Goal: Transaction & Acquisition: Purchase product/service

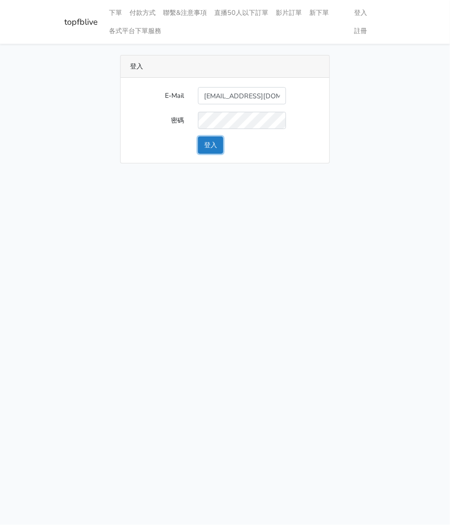
click at [218, 142] on button "登入" at bounding box center [210, 144] width 25 height 17
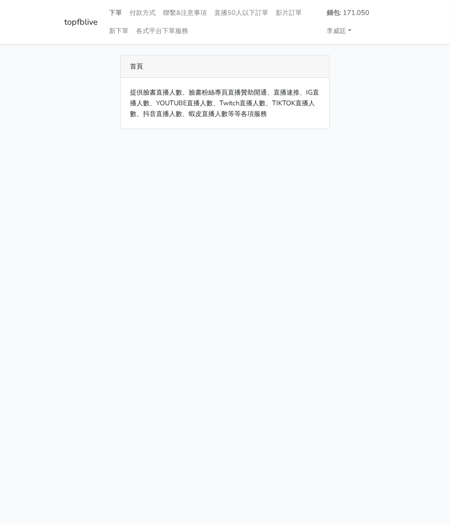
click at [119, 11] on link "下單" at bounding box center [115, 13] width 20 height 18
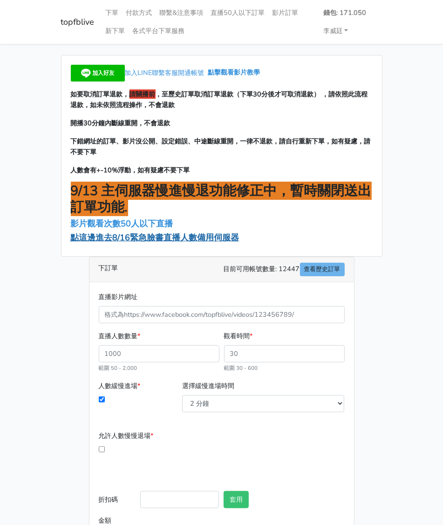
click at [153, 237] on span "點這邊進去8/16緊急臉書直播人數備用伺服器" at bounding box center [155, 237] width 169 height 11
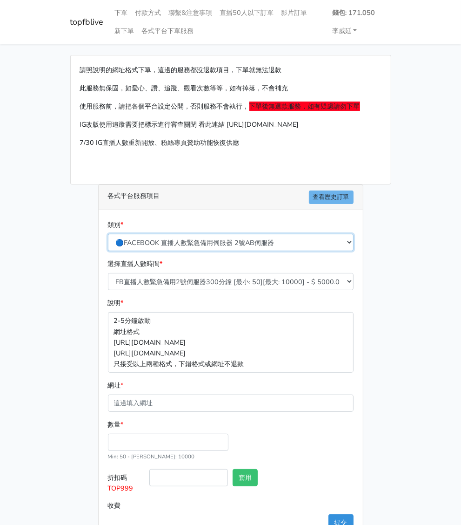
click at [178, 234] on select "🔵FACEBOOK 直播人數緊急備用伺服器 2號AB伺服器 🔵FACEBOOK 網軍專用貼文留言 安全保密 🔵9/30 FACEBOOK 直播人數緩慢進場緩慢…" at bounding box center [231, 242] width 246 height 17
select select "3/26熱門平台服務台灣粉絲IG YT FB TIKTOK"
click at [108, 234] on select "🔵FACEBOOK 直播人數緊急備用伺服器 2號AB伺服器 🔵FACEBOOK 網軍專用貼文留言 安全保密 🔵9/30 FACEBOOK 直播人數緩慢進場緩慢…" at bounding box center [231, 242] width 246 height 17
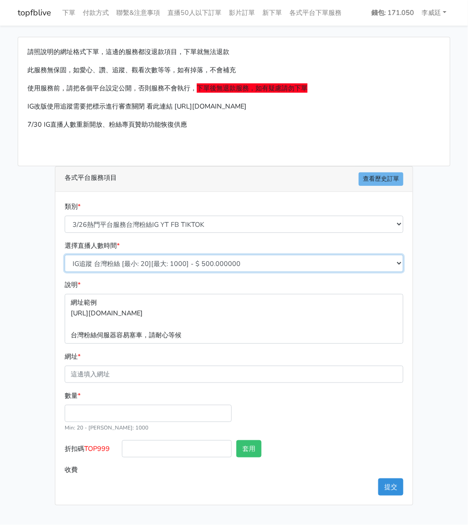
drag, startPoint x: 161, startPoint y: 264, endPoint x: 165, endPoint y: 270, distance: 7.4
click at [161, 264] on select "IG追蹤 台灣粉絲 [最小: 20][最大: 1000] - $ 500.000000 IG愛心 台灣粉絲 [最小: 20][最大: 1000] - $ 35…" at bounding box center [234, 263] width 339 height 17
select select "670"
click at [65, 255] on select "IG追蹤 台灣粉絲 [最小: 20][最大: 1000] - $ 500.000000 IG愛心 台灣粉絲 [最小: 20][最大: 1000] - $ 35…" at bounding box center [234, 263] width 339 height 17
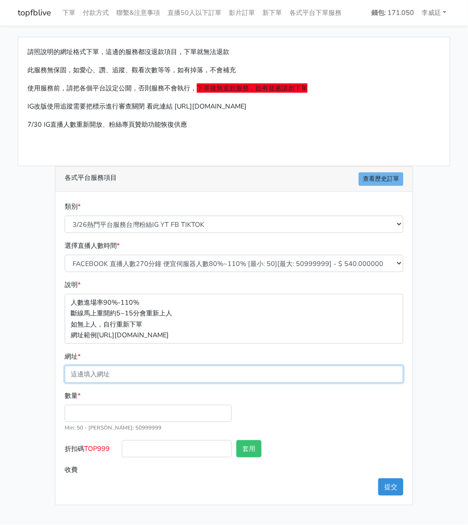
click at [123, 378] on input "網址 *" at bounding box center [234, 374] width 339 height 17
paste input "[URL][DOMAIN_NAME][DOMAIN_NAME]"
type input "[URL][DOMAIN_NAME][DOMAIN_NAME]"
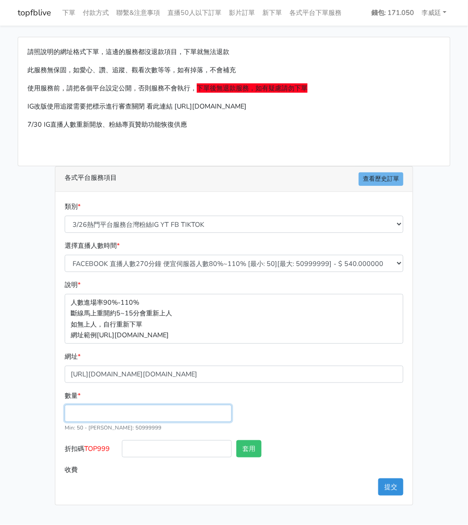
click at [106, 411] on input "數量 *" at bounding box center [148, 413] width 167 height 17
type input "200"
type input "108.000"
drag, startPoint x: 108, startPoint y: 448, endPoint x: 88, endPoint y: 447, distance: 20.6
click at [88, 447] on label "折扣碼 TOP999" at bounding box center [90, 450] width 57 height 21
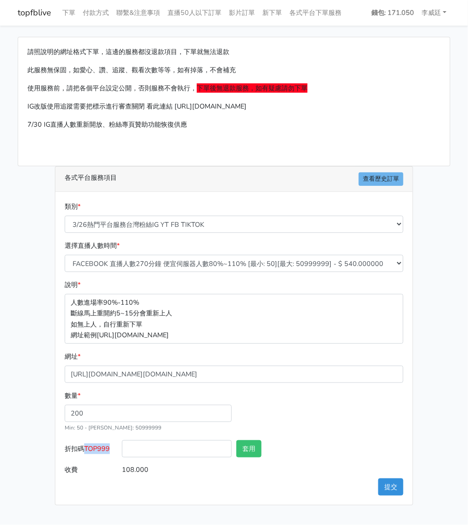
copy span "TOP999"
click at [155, 448] on input "折扣碼 TOP999" at bounding box center [177, 448] width 110 height 17
paste input "TOP999"
type input "TOP999"
click at [249, 450] on button "套用" at bounding box center [249, 448] width 25 height 17
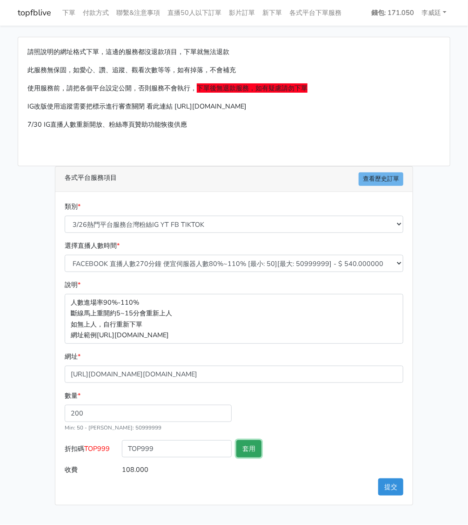
type input "套用失敗"
click at [387, 481] on button "提交" at bounding box center [391, 486] width 25 height 17
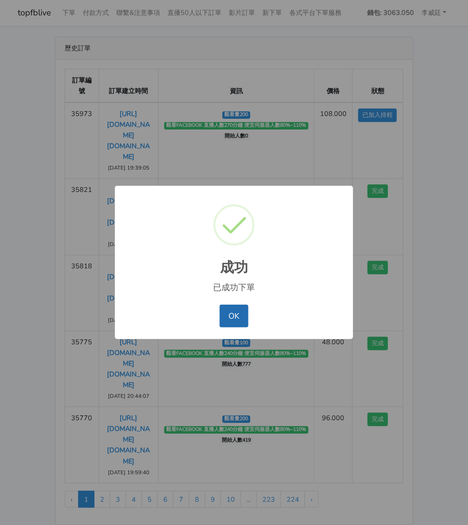
click at [231, 317] on button "OK" at bounding box center [234, 316] width 28 height 22
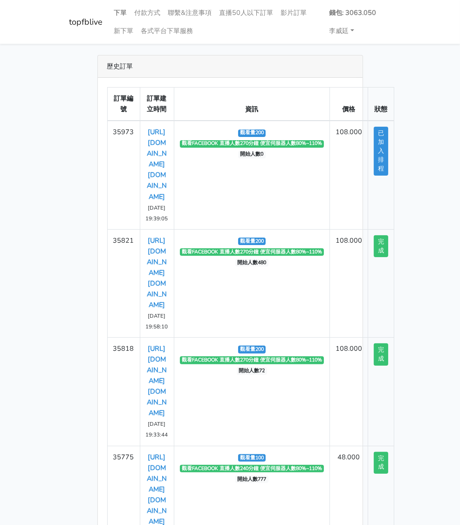
click at [110, 12] on link "下單" at bounding box center [120, 13] width 20 height 18
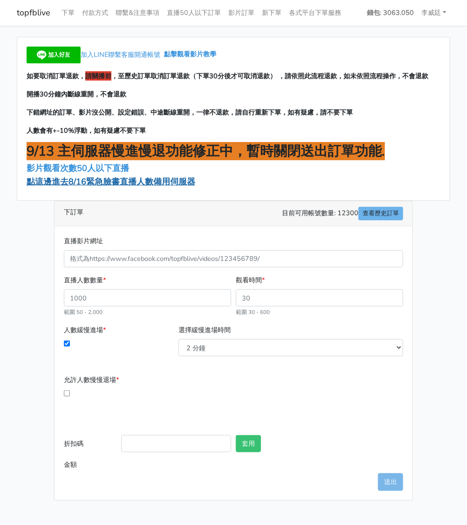
click at [111, 184] on span "點這邊進去8/16緊急臉書直播人數備用伺服器" at bounding box center [111, 181] width 169 height 11
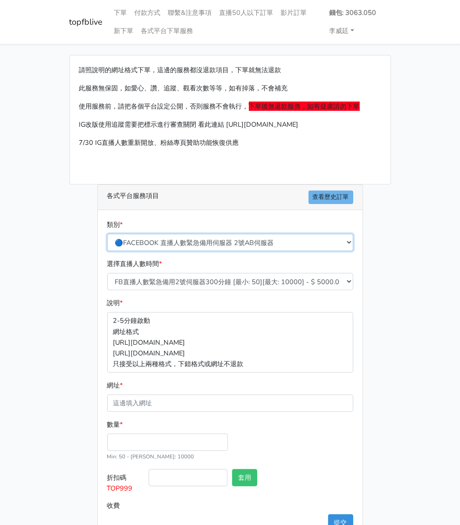
click at [172, 234] on select "🔵FACEBOOK 直播人數緊急備用伺服器 2號AB伺服器 🔵FACEBOOK 網軍專用貼文留言 安全保密 🔵9/30 FACEBOOK 直播人數緩慢進場緩慢…" at bounding box center [230, 242] width 246 height 17
select select "3/26熱門平台服務台灣粉絲IG YT FB TIKTOK"
click at [107, 234] on select "🔵FACEBOOK 直播人數緊急備用伺服器 2號AB伺服器 🔵FACEBOOK 網軍專用貼文留言 安全保密 🔵9/30 FACEBOOK 直播人數緩慢進場緩慢…" at bounding box center [230, 242] width 246 height 17
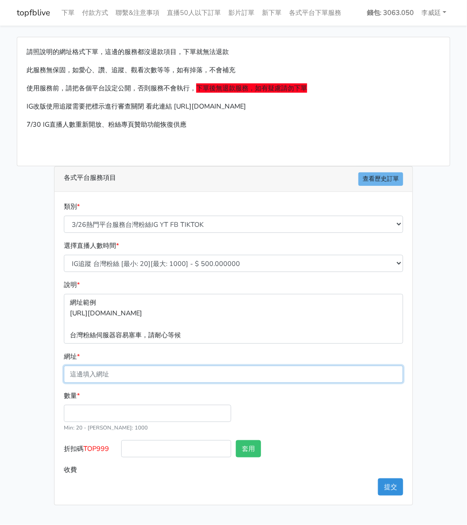
click at [119, 369] on input "網址 *" at bounding box center [233, 374] width 339 height 17
paste input "[URL][DOMAIN_NAME][DOMAIN_NAME]"
type input "[URL][DOMAIN_NAME][DOMAIN_NAME]"
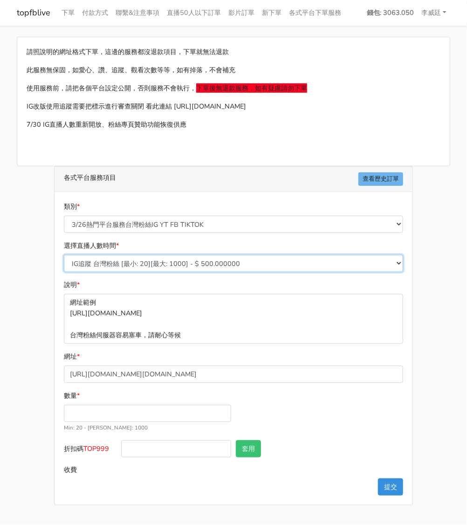
click at [156, 261] on select "IG追蹤 台灣粉絲 [最小: 20][最大: 1000] - $ 500.000000 IG愛心 台灣粉絲 [最小: 20][最大: 1000] - $ 35…" at bounding box center [233, 263] width 339 height 17
select select "669"
click at [64, 255] on select "IG追蹤 台灣粉絲 [最小: 20][最大: 1000] - $ 500.000000 IG愛心 台灣粉絲 [最小: 20][最大: 1000] - $ 35…" at bounding box center [233, 263] width 339 height 17
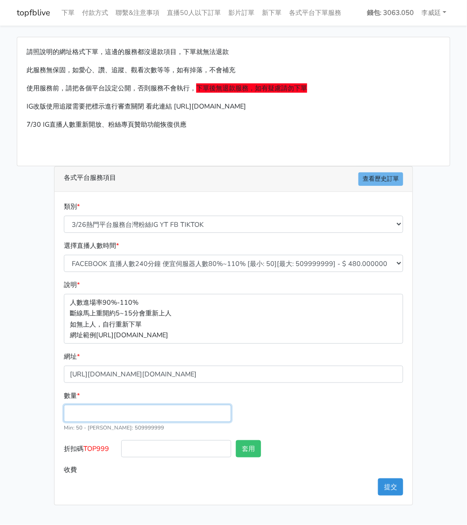
click at [117, 413] on input "數量 *" at bounding box center [147, 413] width 167 height 17
drag, startPoint x: 151, startPoint y: 411, endPoint x: -3, endPoint y: 409, distance: 154.1
click at [0, 409] on html "topfblive 下單 付款方式 聯繫&注意事項 直播50人以下訂單 影片訂單 新下單 各式平台下單服務 錢包: 3063.050" at bounding box center [233, 258] width 467 height 516
type input "200"
type input "96.000"
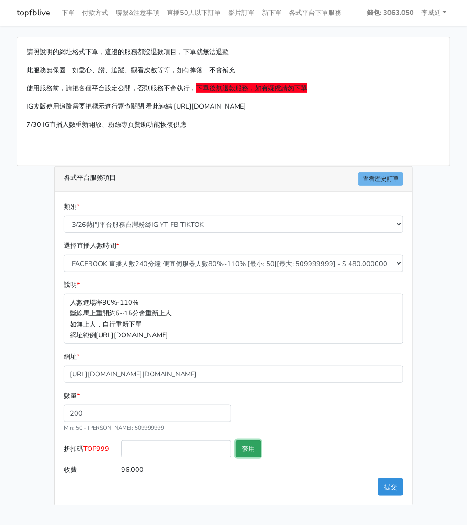
click at [249, 450] on button "套用" at bounding box center [248, 448] width 25 height 17
click at [387, 483] on button "提交" at bounding box center [390, 486] width 25 height 17
